Goal: Navigation & Orientation: Find specific page/section

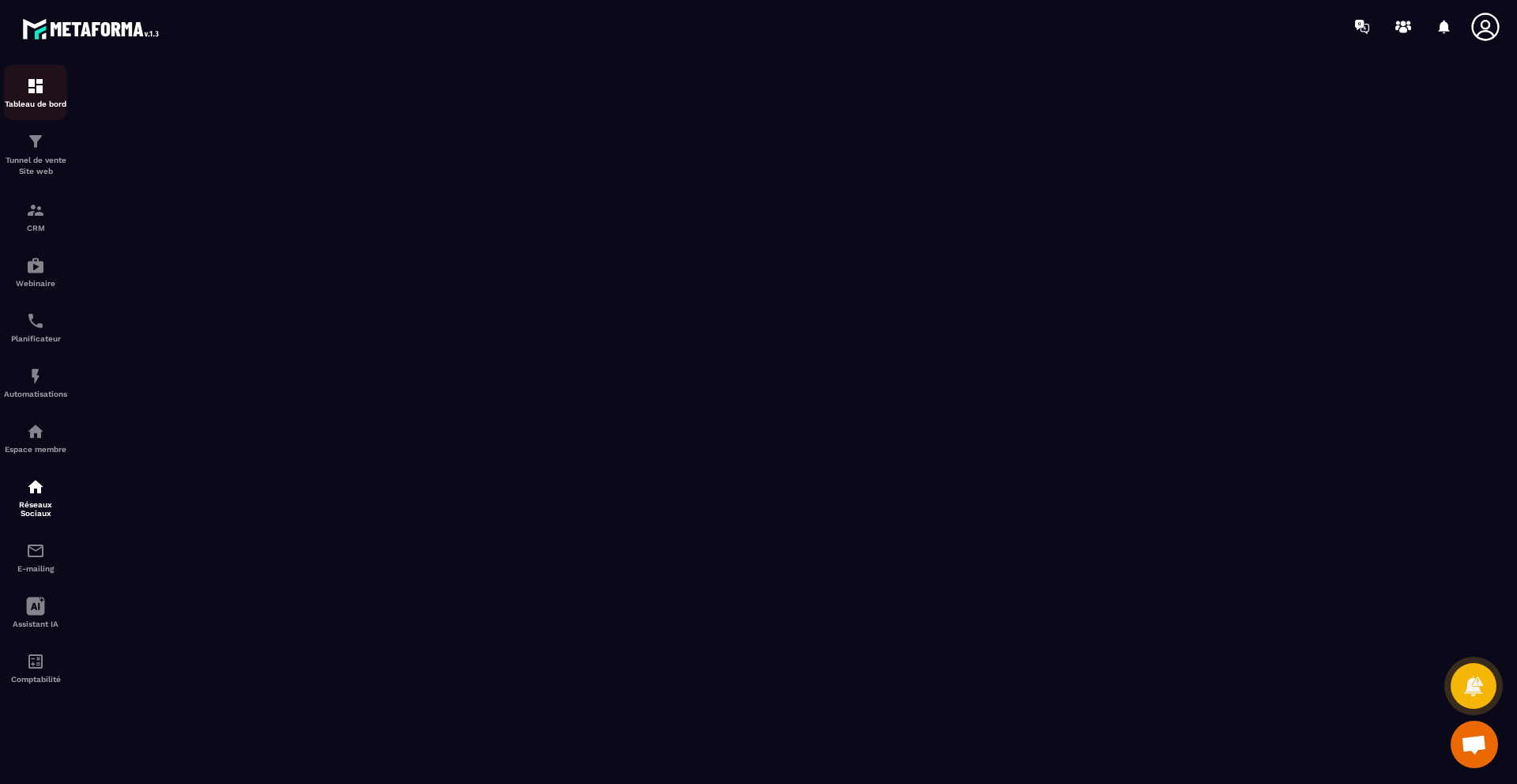
click at [38, 87] on img at bounding box center [35, 86] width 19 height 19
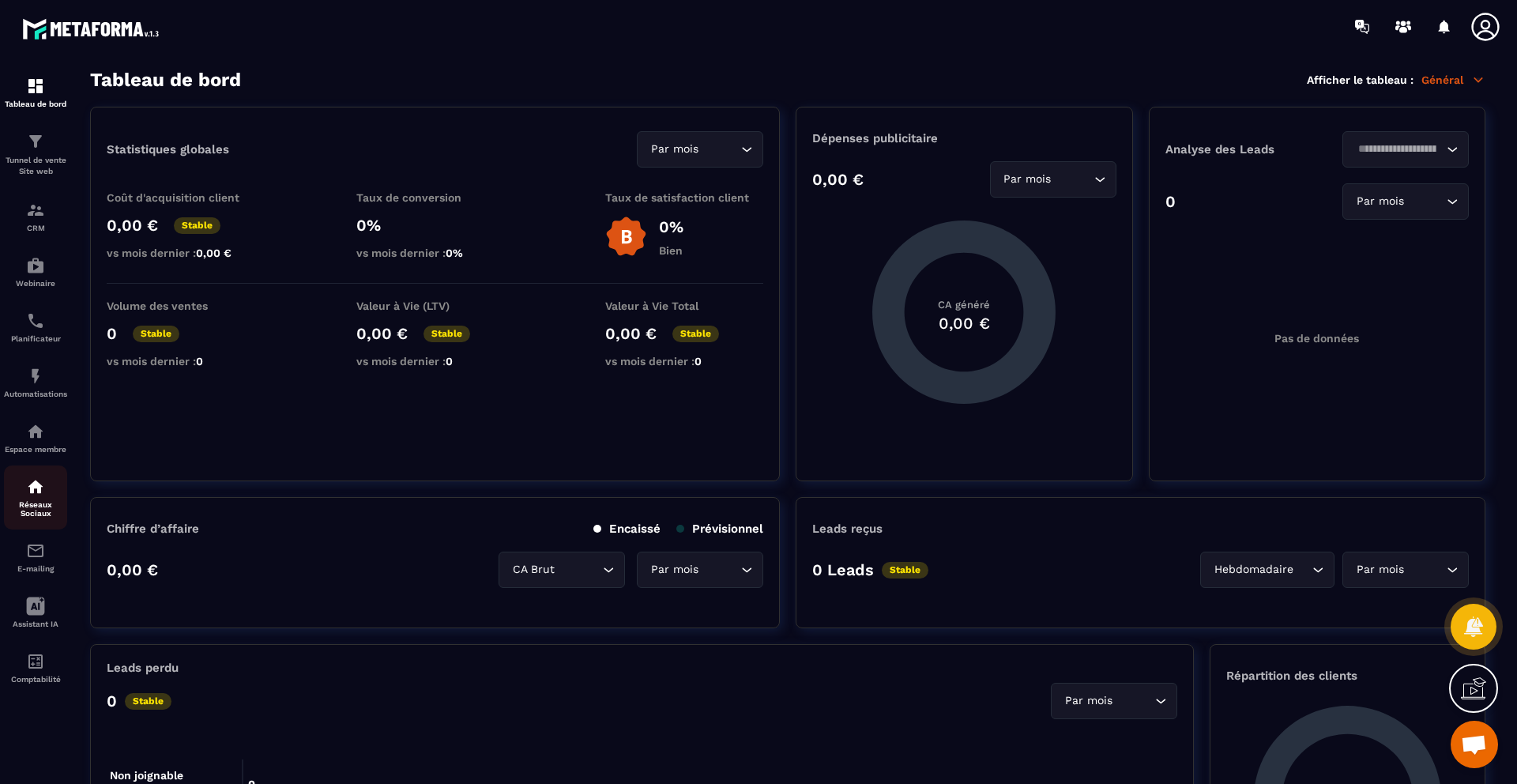
click at [43, 486] on img at bounding box center [35, 486] width 19 height 19
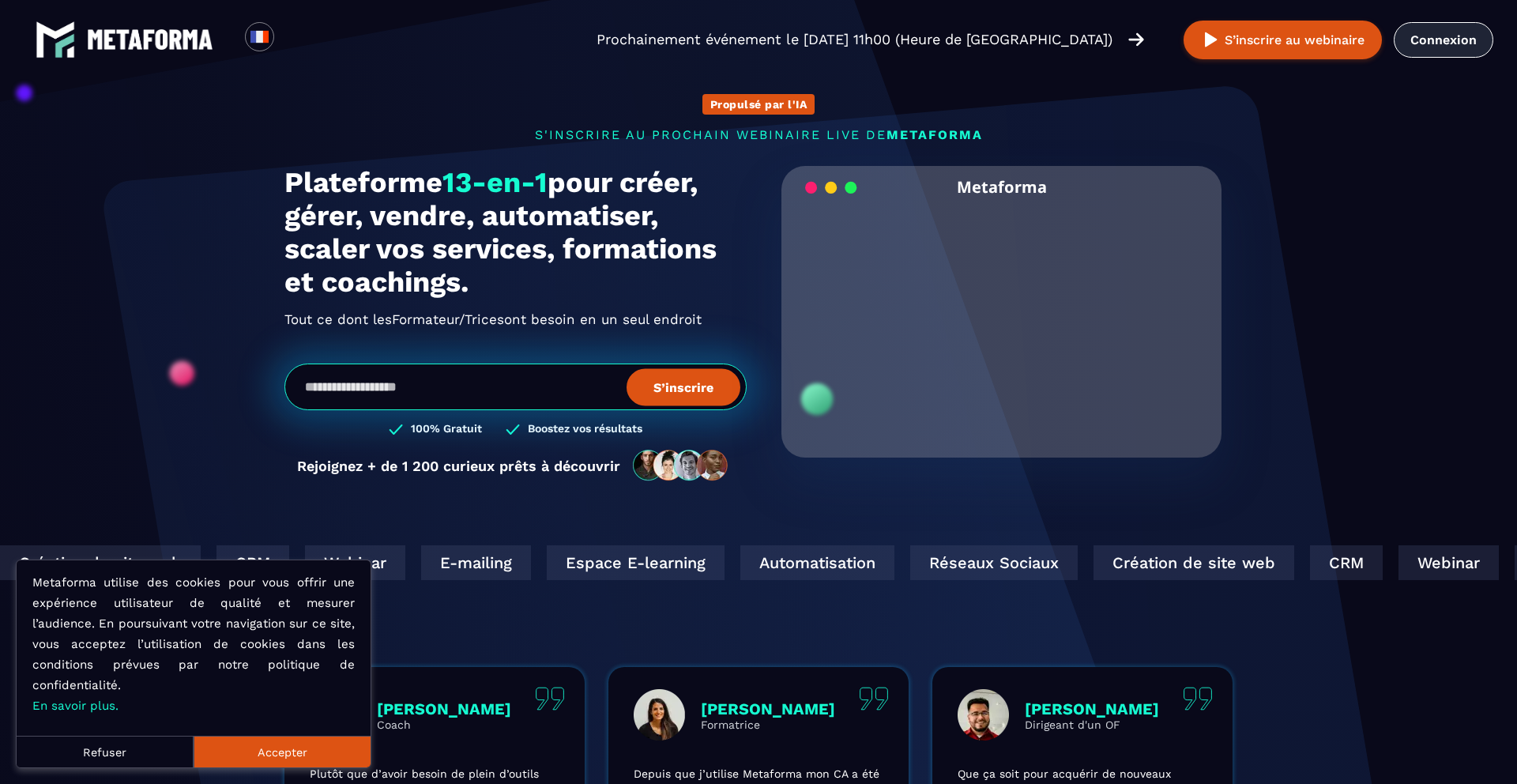
click at [1446, 34] on link "Connexion" at bounding box center [1444, 40] width 100 height 35
